Goal: Task Accomplishment & Management: Manage account settings

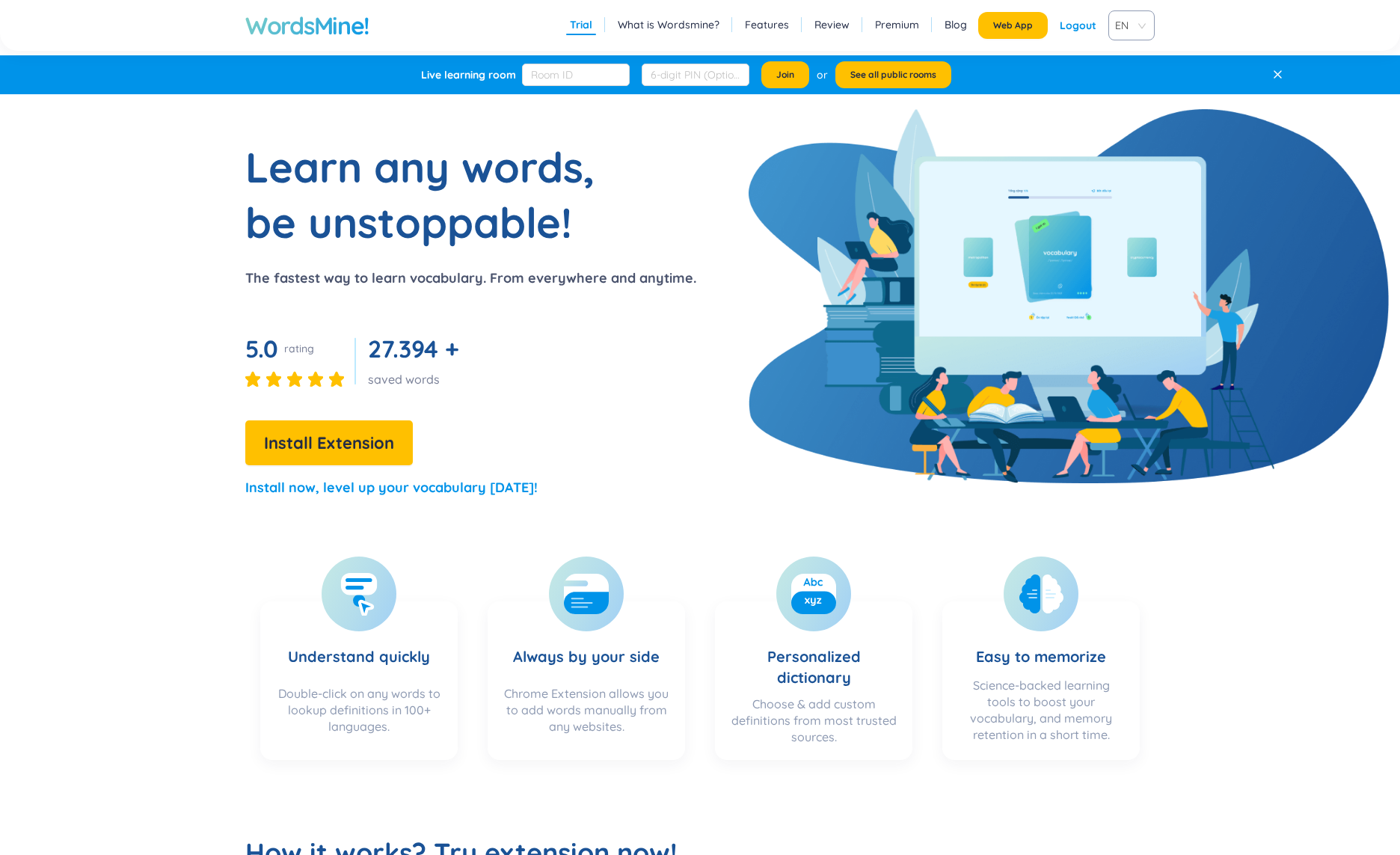
click at [678, 273] on p "The fastest way to learn vocabulary. From everywhere and anytime." at bounding box center [470, 279] width 451 height 21
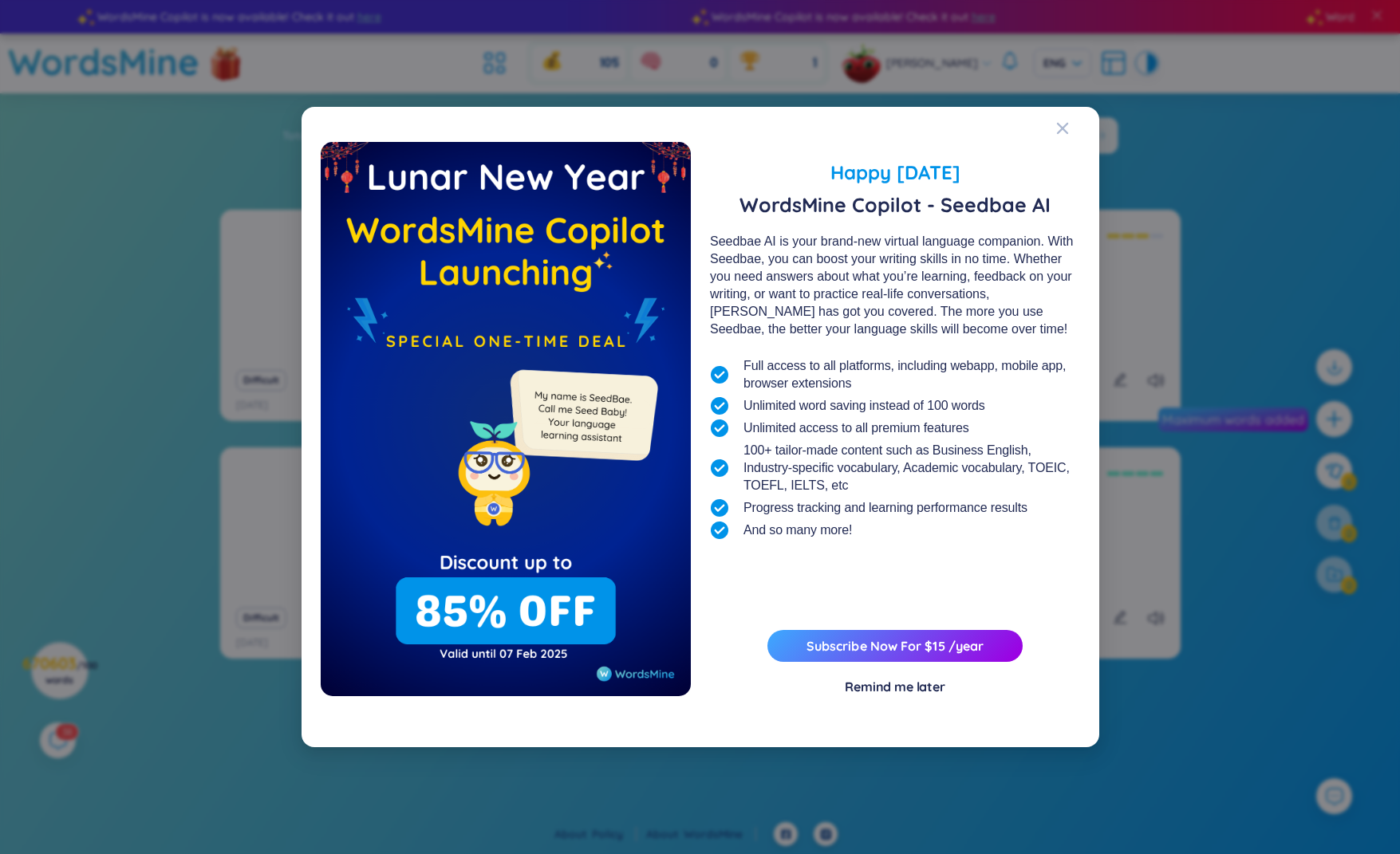
click at [148, 232] on div "Happy [DATE] WordsMine Copilot - Seedbae AI Seedbae AI is your brand-new virtua…" at bounding box center [700, 427] width 1400 height 854
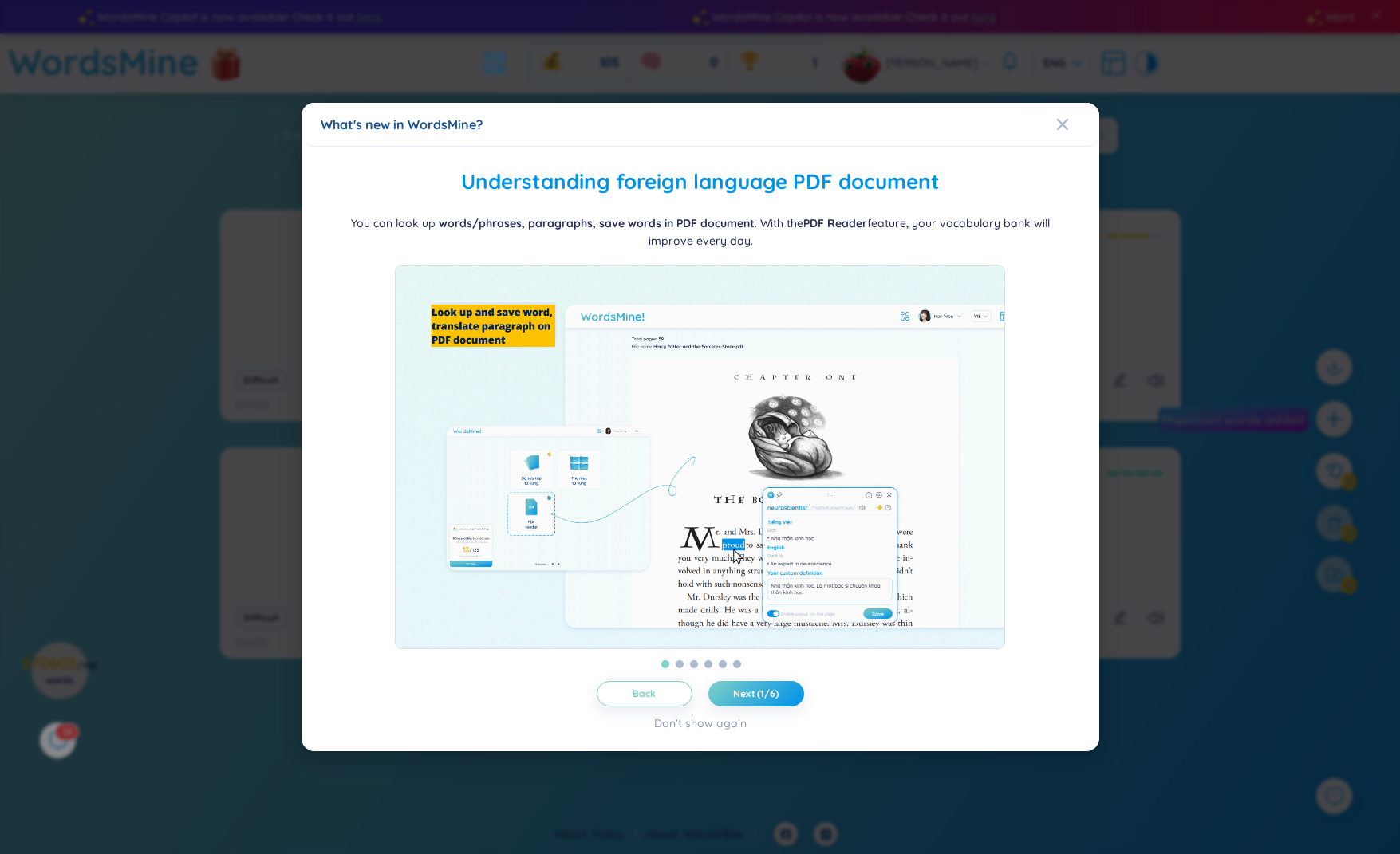
click at [1229, 127] on div "What's new in WordsMine? Folder management WordsMine lets you manage and person…" at bounding box center [700, 427] width 1400 height 854
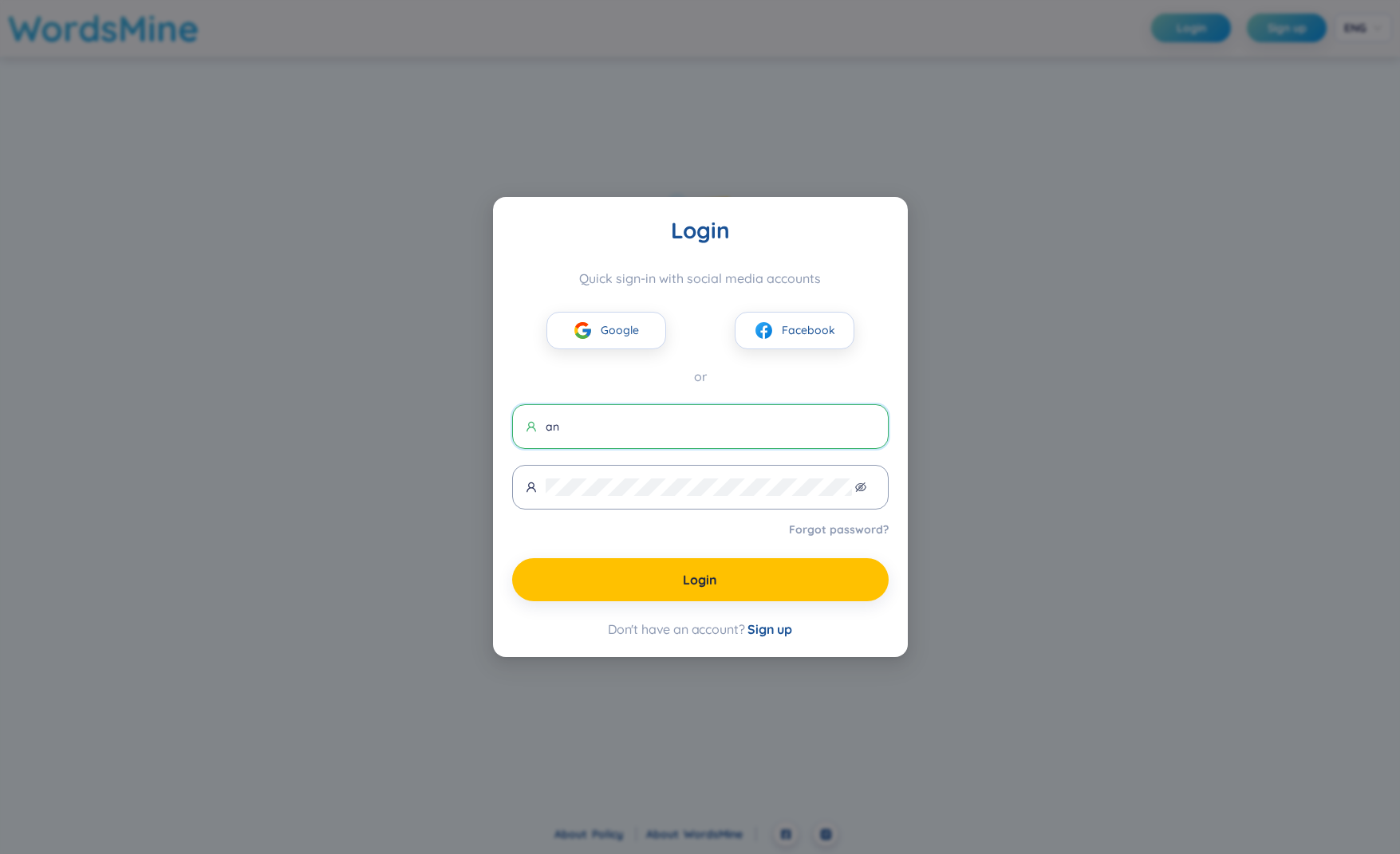
type input "[EMAIL_ADDRESS][DOMAIN_NAME]"
click at [493, 470] on div "Login Quick sign-in with social media accounts Google Facebook or [EMAIL_ADDRES…" at bounding box center [700, 427] width 414 height 460
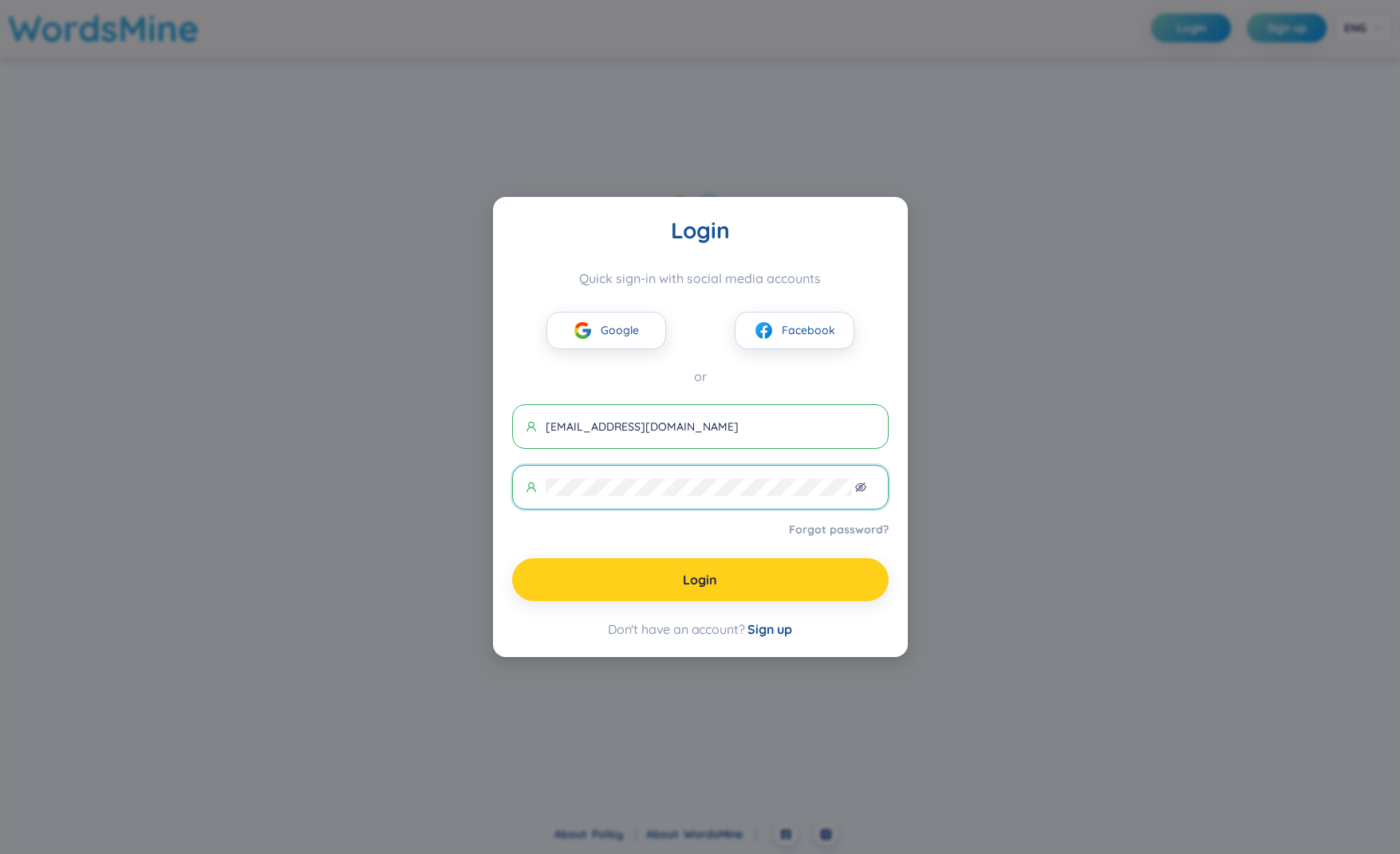
click at [668, 592] on button "Login" at bounding box center [700, 580] width 377 height 43
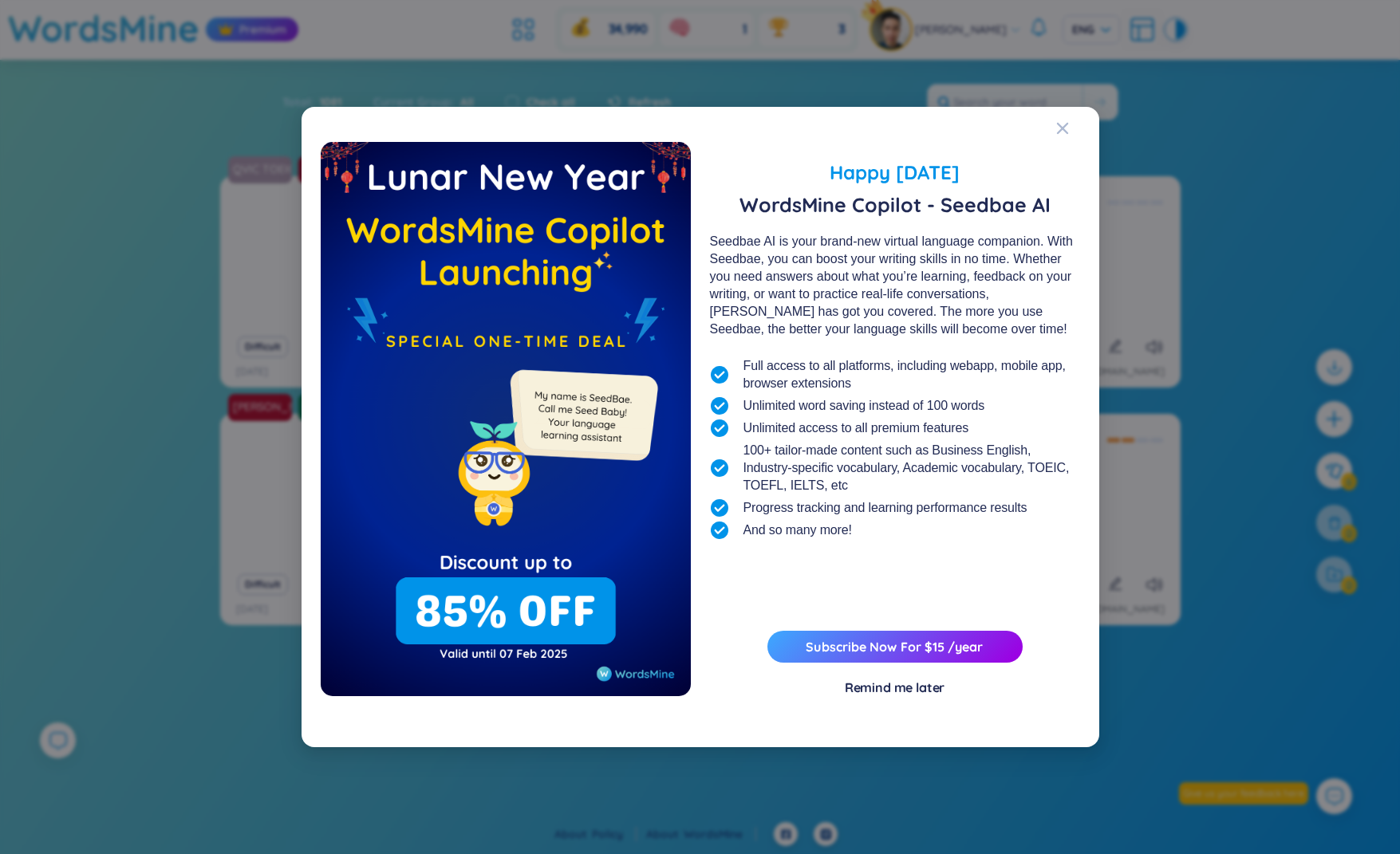
click at [155, 432] on div "Happy [DATE] WordsMine Copilot - Seedbae AI Seedbae AI is your brand-new virtua…" at bounding box center [700, 427] width 1400 height 854
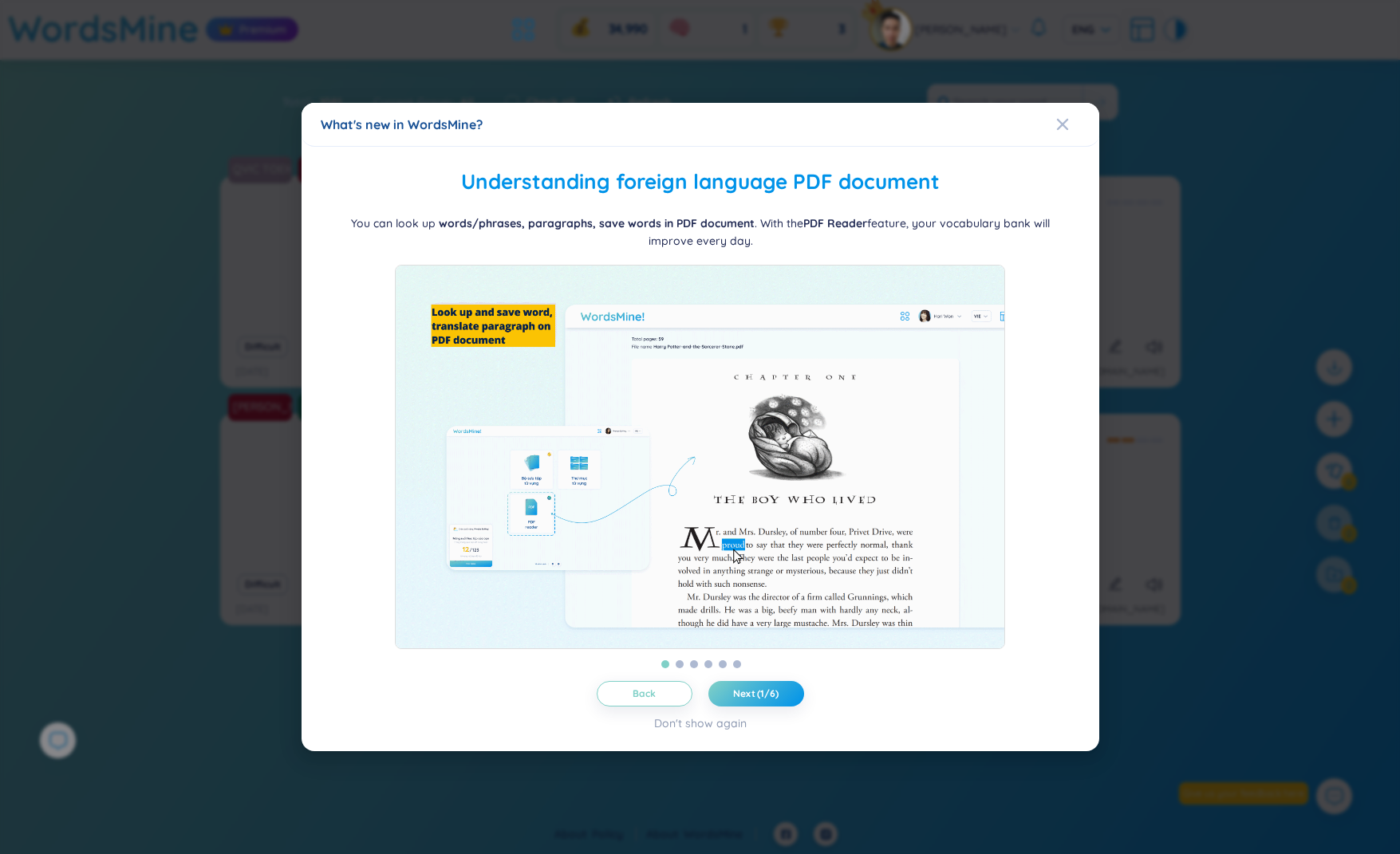
click at [151, 405] on div "What's new in WordsMine? Folder management WordsMine lets you manage and person…" at bounding box center [700, 427] width 1400 height 854
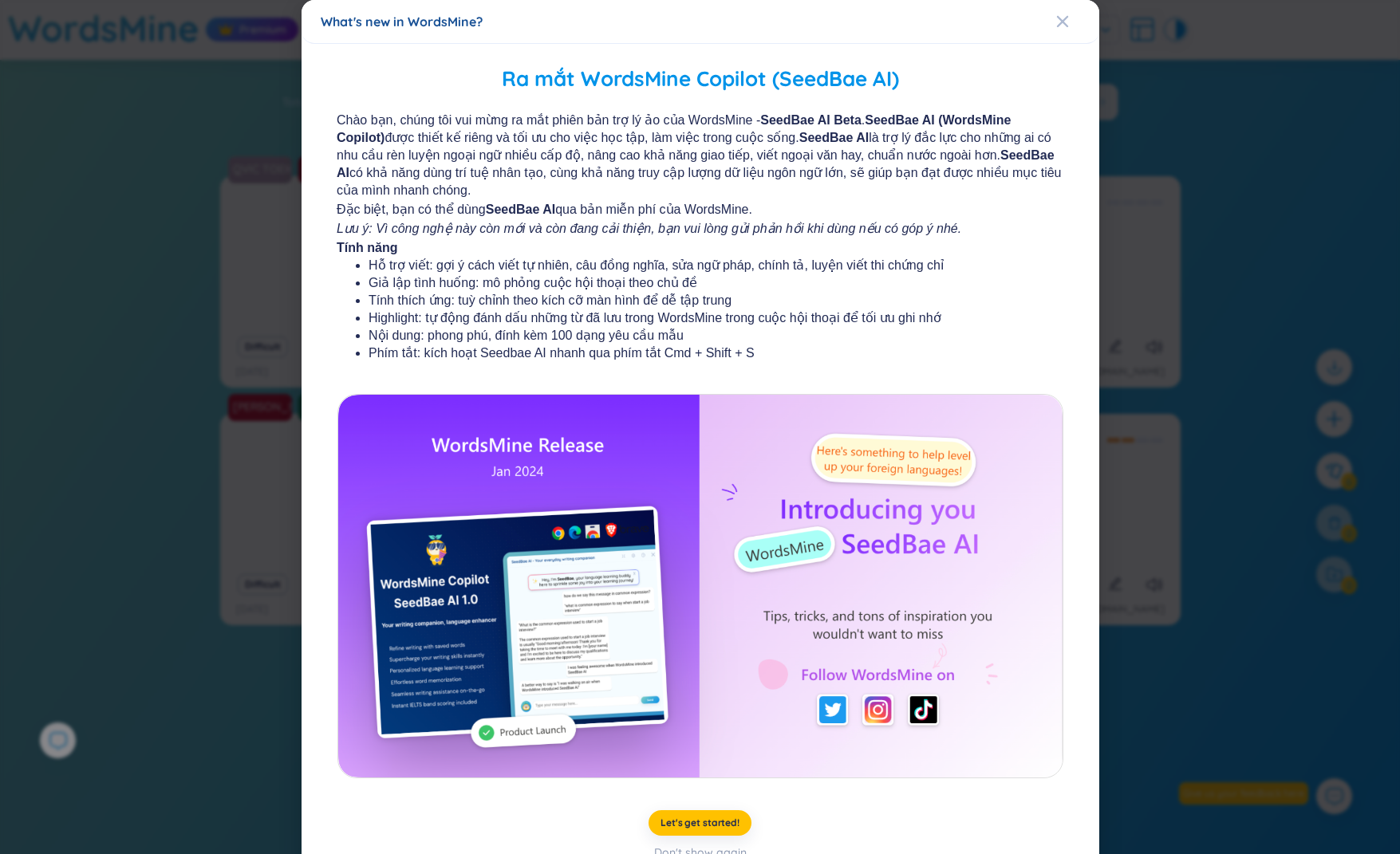
click at [151, 365] on div "What's new in WordsMine? Ra mắt WordsMine Copilot (SeedBae AI) Chào bạn, [PERSO…" at bounding box center [700, 427] width 1400 height 854
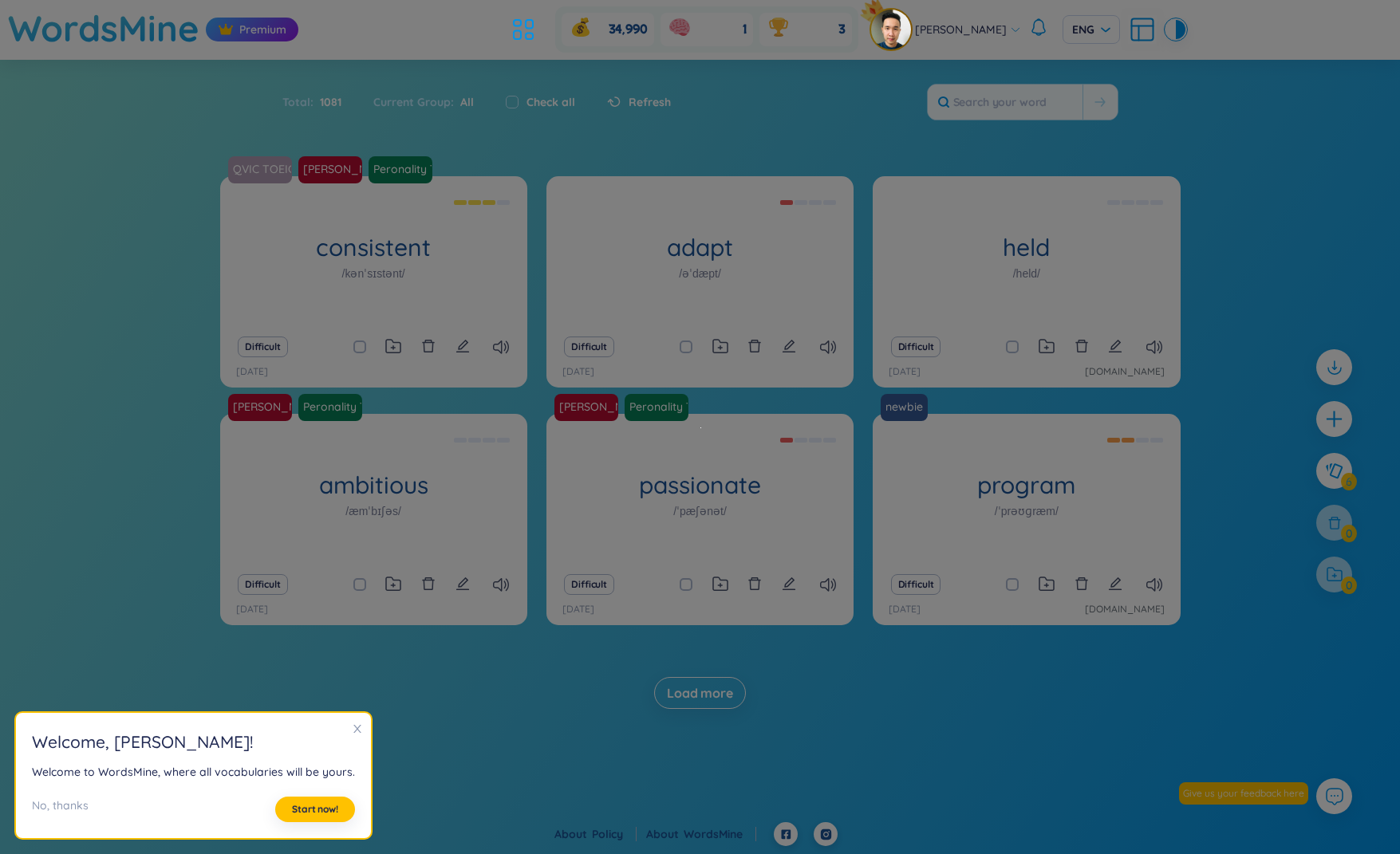
click at [158, 248] on div "QVIC TOEIC max skill [PERSON_NAME] :-) Peronality Traits Solvay consistent /kən…" at bounding box center [700, 458] width 1400 height 564
